Goal: Transaction & Acquisition: Purchase product/service

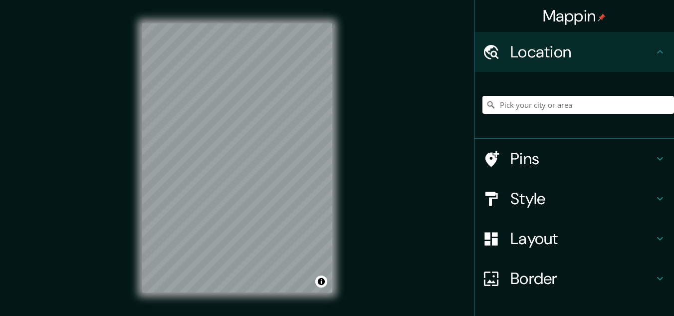
click at [579, 98] on input "Pick your city or area" at bounding box center [578, 105] width 192 height 18
paste input "Santa Catarina Palopó"
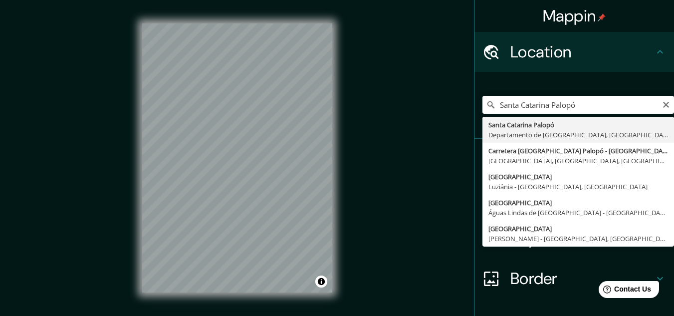
type input "[GEOGRAPHIC_DATA], [GEOGRAPHIC_DATA], [GEOGRAPHIC_DATA]"
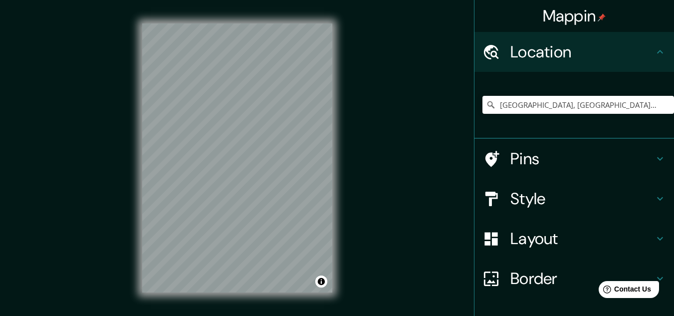
click at [520, 240] on h4 "Layout" at bounding box center [582, 238] width 144 height 20
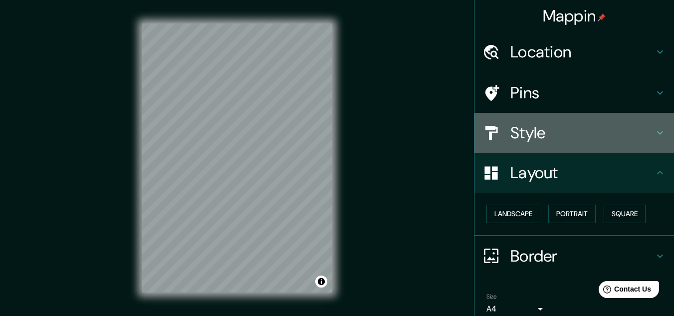
click at [513, 121] on div "Style" at bounding box center [574, 133] width 200 height 40
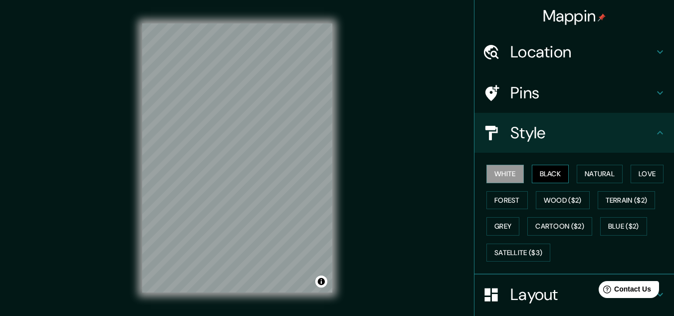
click at [544, 174] on button "Black" at bounding box center [550, 174] width 37 height 18
click at [501, 253] on button "Satellite ($3)" at bounding box center [518, 252] width 64 height 18
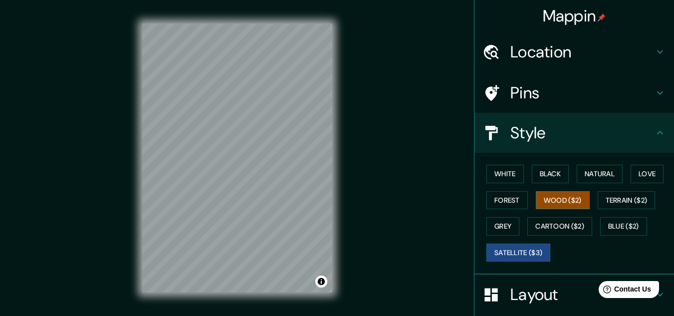
click at [562, 195] on button "Wood ($2)" at bounding box center [563, 200] width 54 height 18
click at [499, 224] on button "Grey" at bounding box center [502, 226] width 33 height 18
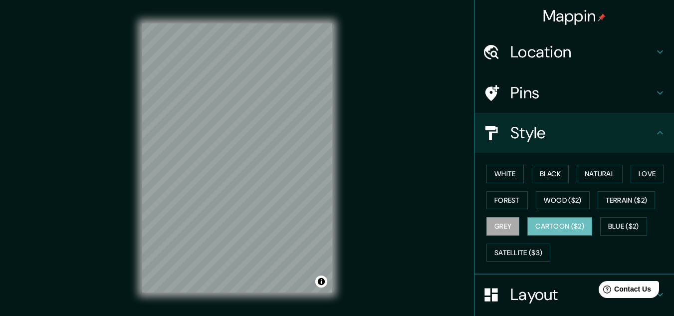
click at [561, 222] on button "Cartoon ($2)" at bounding box center [559, 226] width 65 height 18
click at [575, 201] on button "Wood ($2)" at bounding box center [563, 200] width 54 height 18
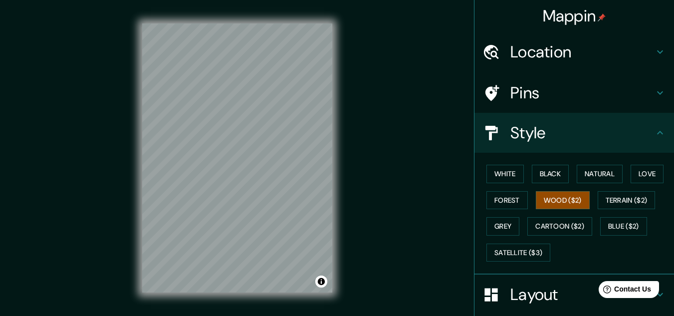
click at [616, 189] on div "White Black Natural Love Forest Wood ($2) Terrain ($2) Grey Cartoon ($2) Blue (…" at bounding box center [578, 213] width 192 height 105
click at [611, 199] on button "Terrain ($2)" at bounding box center [627, 200] width 58 height 18
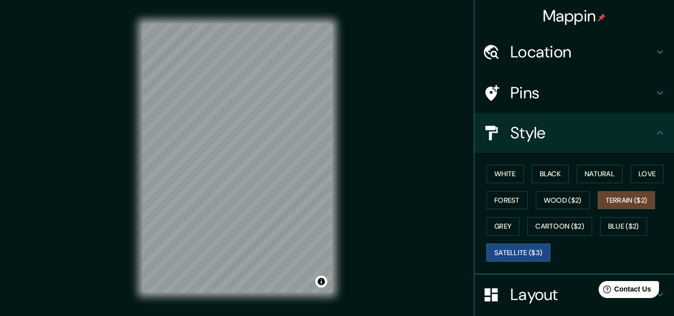
click at [509, 255] on button "Satellite ($3)" at bounding box center [518, 252] width 64 height 18
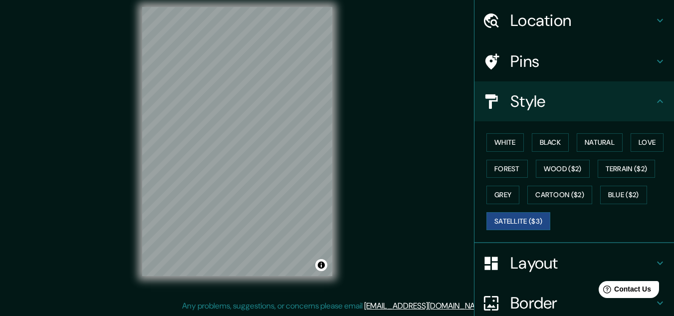
scroll to position [122, 0]
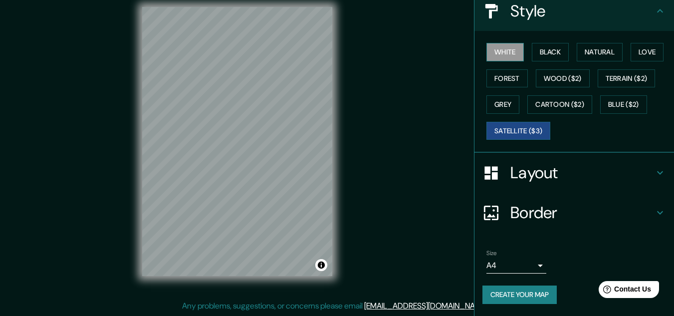
click at [498, 47] on button "White" at bounding box center [504, 52] width 37 height 18
click at [554, 79] on button "Wood ($2)" at bounding box center [563, 78] width 54 height 18
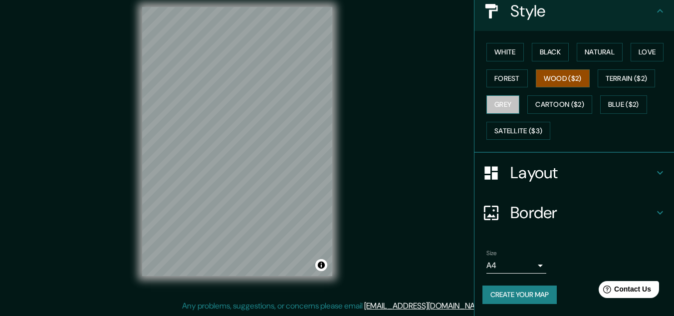
click at [500, 102] on button "Grey" at bounding box center [502, 104] width 33 height 18
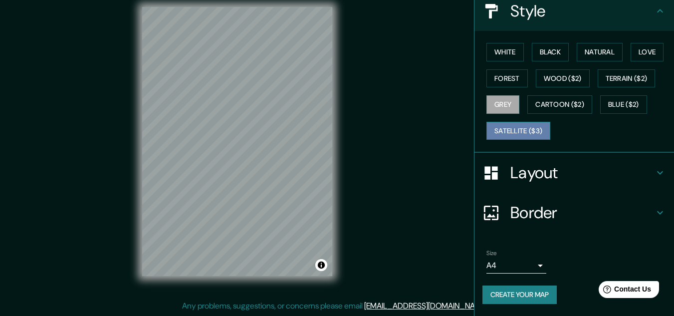
click at [513, 130] on button "Satellite ($3)" at bounding box center [518, 131] width 64 height 18
